Goal: Information Seeking & Learning: Find specific fact

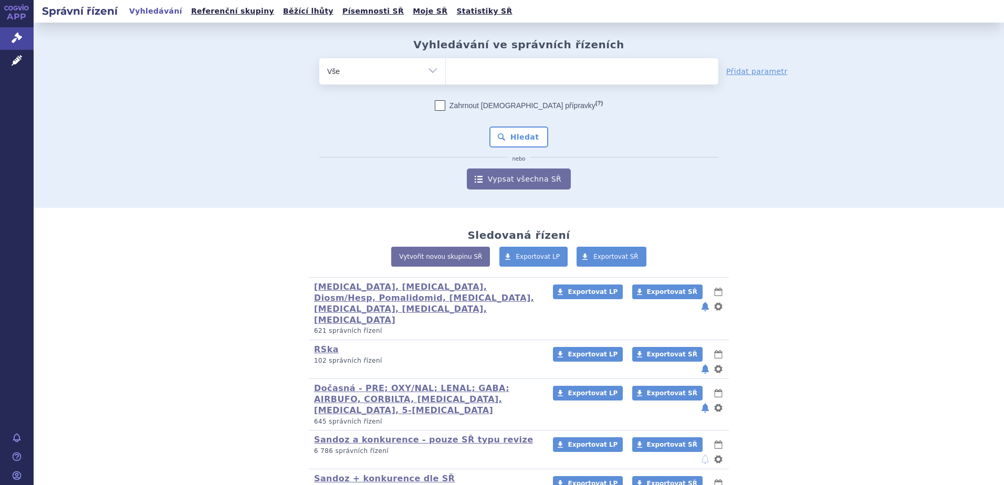
drag, startPoint x: 0, startPoint y: 0, endPoint x: 781, endPoint y: 188, distance: 803.1
click at [781, 188] on div "odstranit Vše Spisová značka Typ SŘ" at bounding box center [518, 123] width 619 height 131
click at [480, 67] on ul at bounding box center [582, 69] width 272 height 22
click at [446, 67] on select at bounding box center [445, 71] width 1 height 26
paste input "ALOPURINOL SANDOZ"
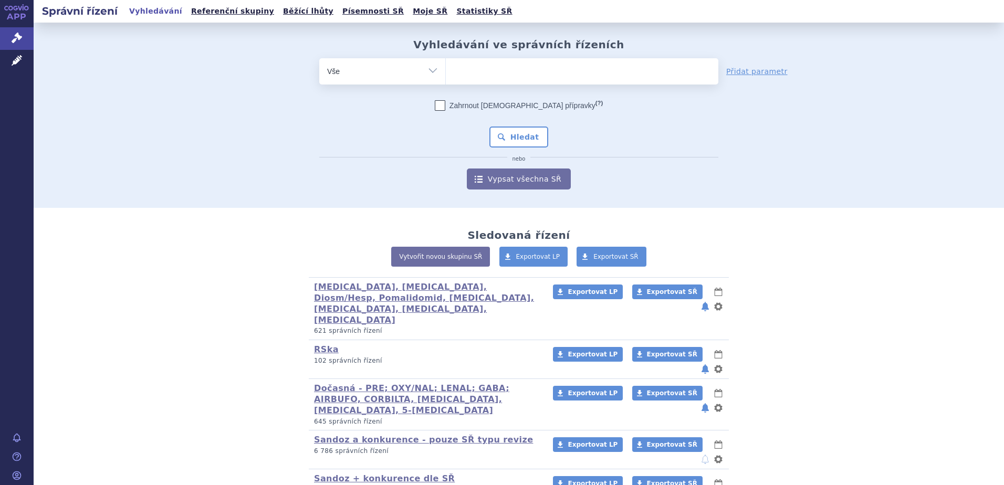
type input "ALOPURINOL SANDOZ"
select select "ALOPURINOL SANDOZ"
click at [514, 136] on button "Hledat" at bounding box center [518, 137] width 59 height 21
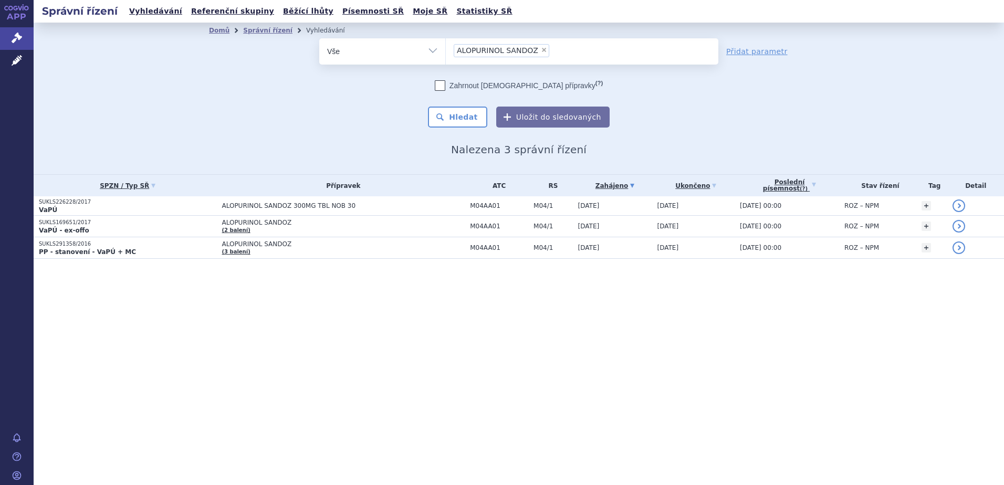
click at [541, 50] on span "×" at bounding box center [544, 50] width 6 height 6
click at [446, 50] on select "ALOPURINOL SANDOZ" at bounding box center [445, 51] width 1 height 26
select select
type input "s"
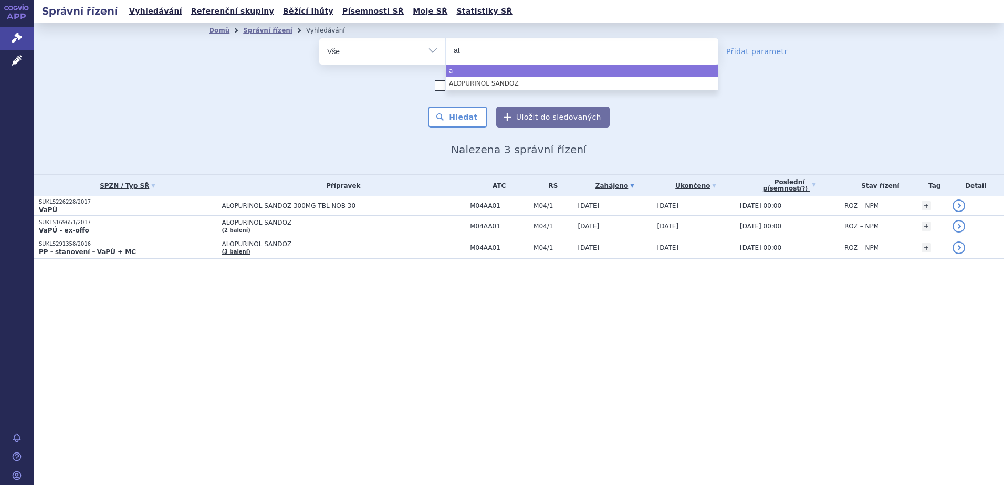
type input "ate"
type input "atehe"
type input "atehex"
type input "atehexal"
select select "atehexal"
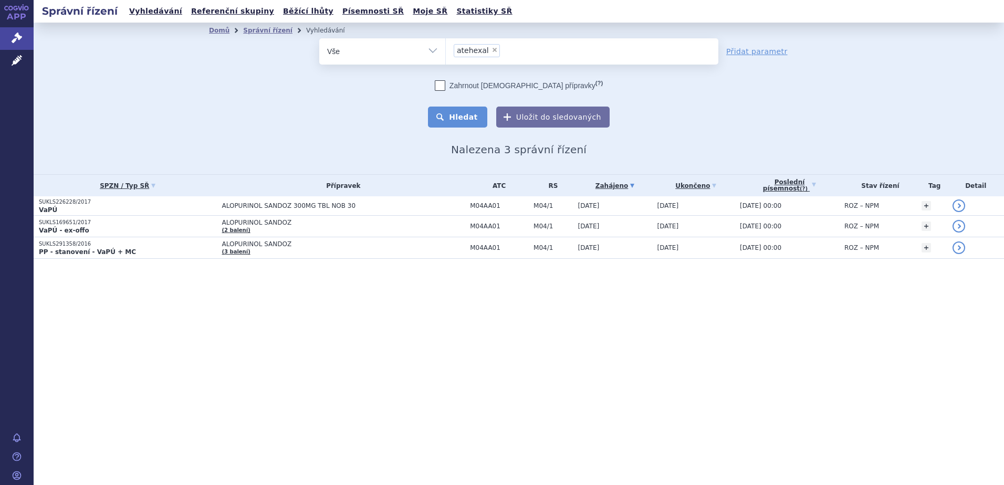
click at [479, 114] on button "Hledat" at bounding box center [457, 117] width 59 height 21
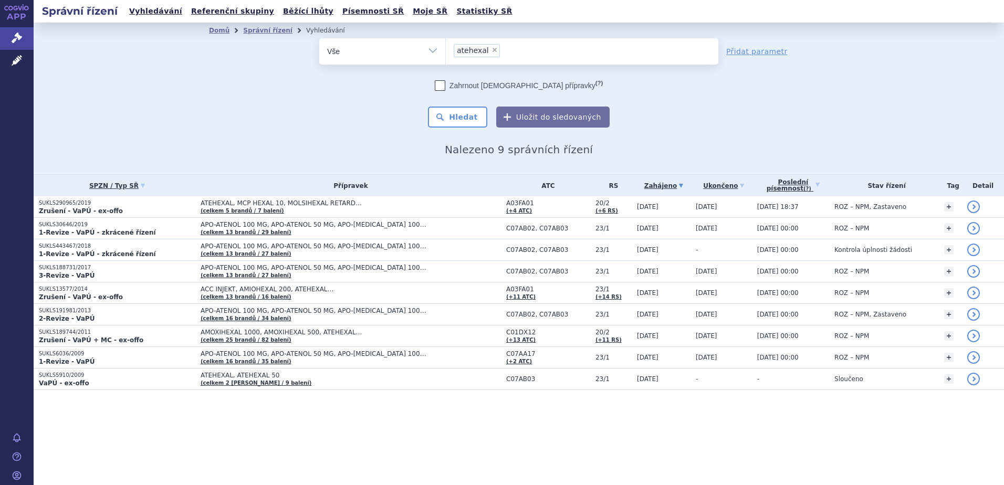
click at [491, 48] on span "×" at bounding box center [494, 50] width 6 height 6
click at [446, 48] on select "atehexal" at bounding box center [445, 51] width 1 height 26
select select
type input "ca"
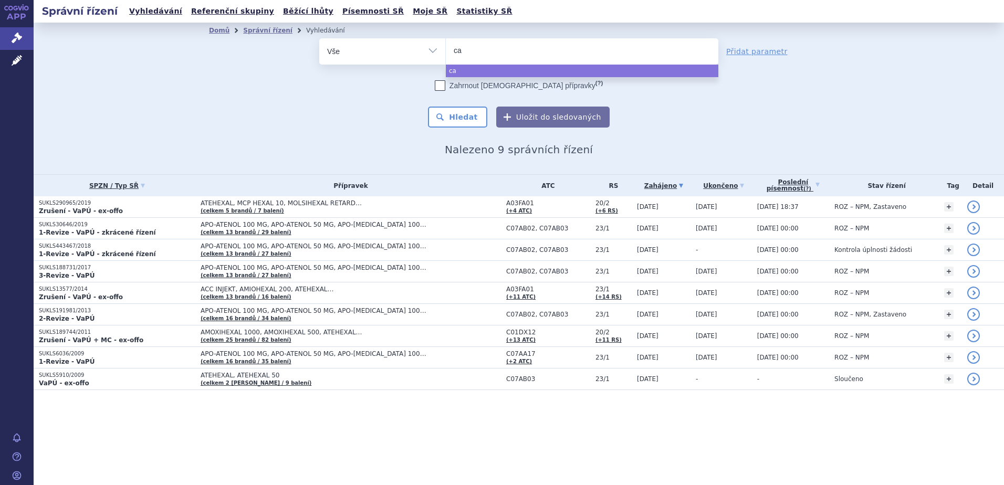
type input "cas"
type input "casti"
type input "castisp"
type input "castispir"
select select "castispir"
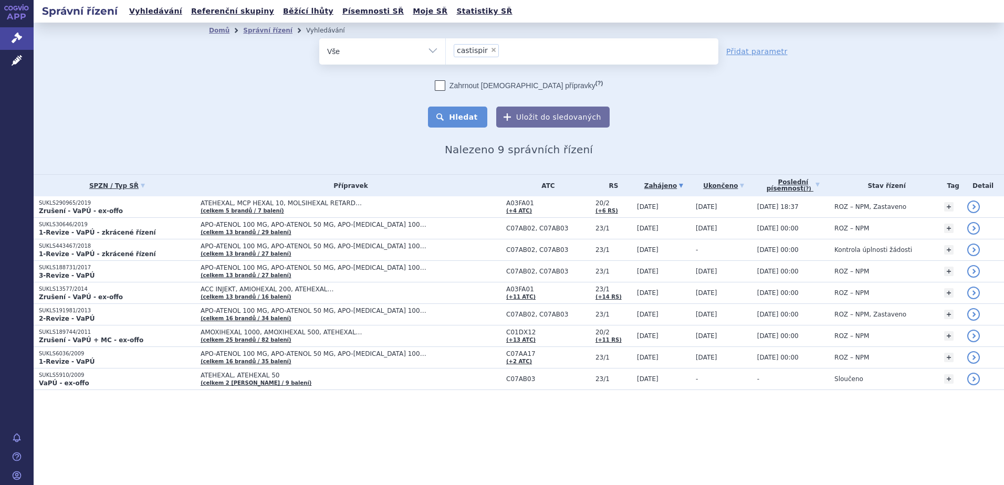
click at [469, 120] on button "Hledat" at bounding box center [457, 117] width 59 height 21
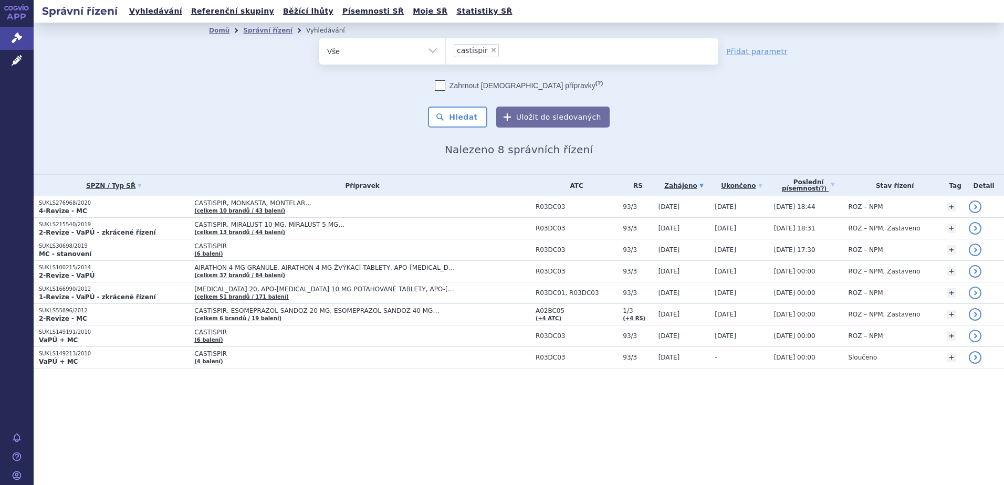
click at [490, 49] on span "×" at bounding box center [493, 50] width 6 height 6
click at [446, 49] on select "castispir" at bounding box center [445, 51] width 1 height 26
select select
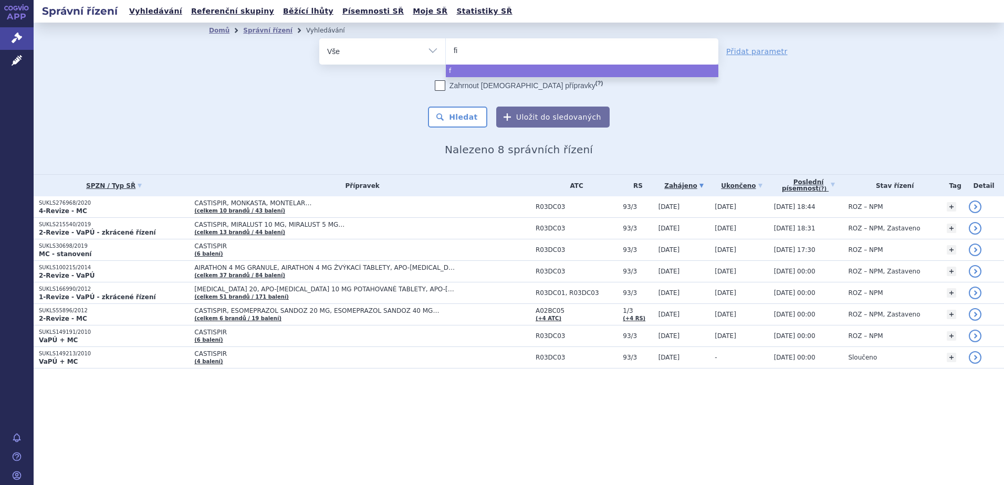
type input "fin"
type input "fine"
type input "finex"
select select "finex"
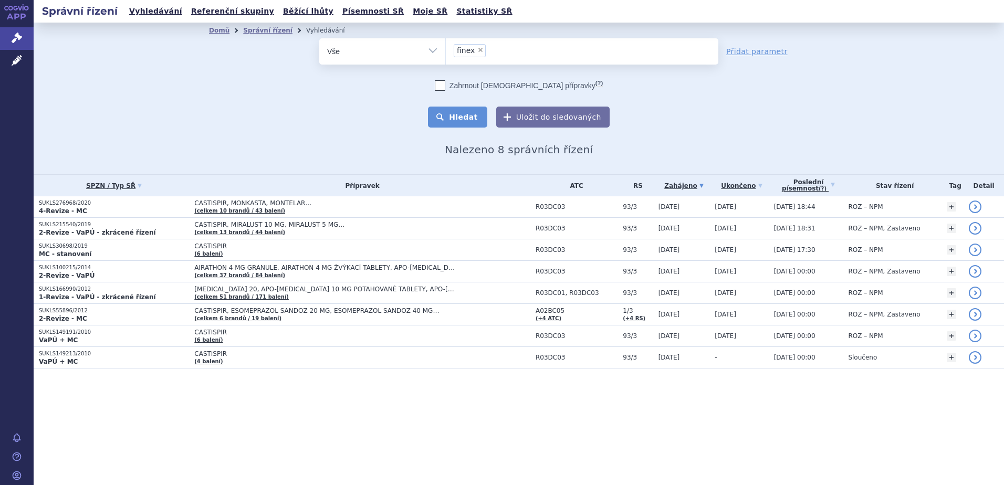
click at [460, 122] on button "Hledat" at bounding box center [457, 117] width 59 height 21
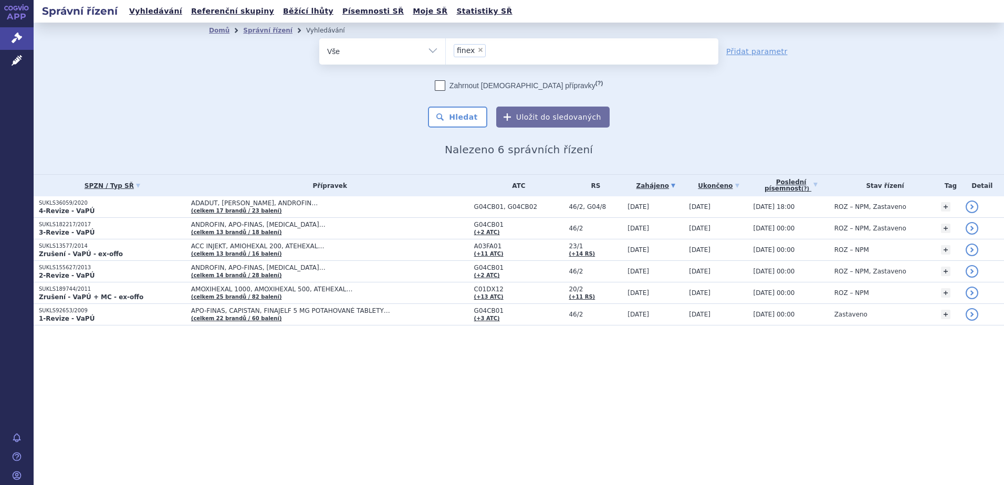
click at [278, 100] on div "odstranit Vše Spisová značka Typ SŘ" at bounding box center [518, 82] width 619 height 89
